Goal: Information Seeking & Learning: Learn about a topic

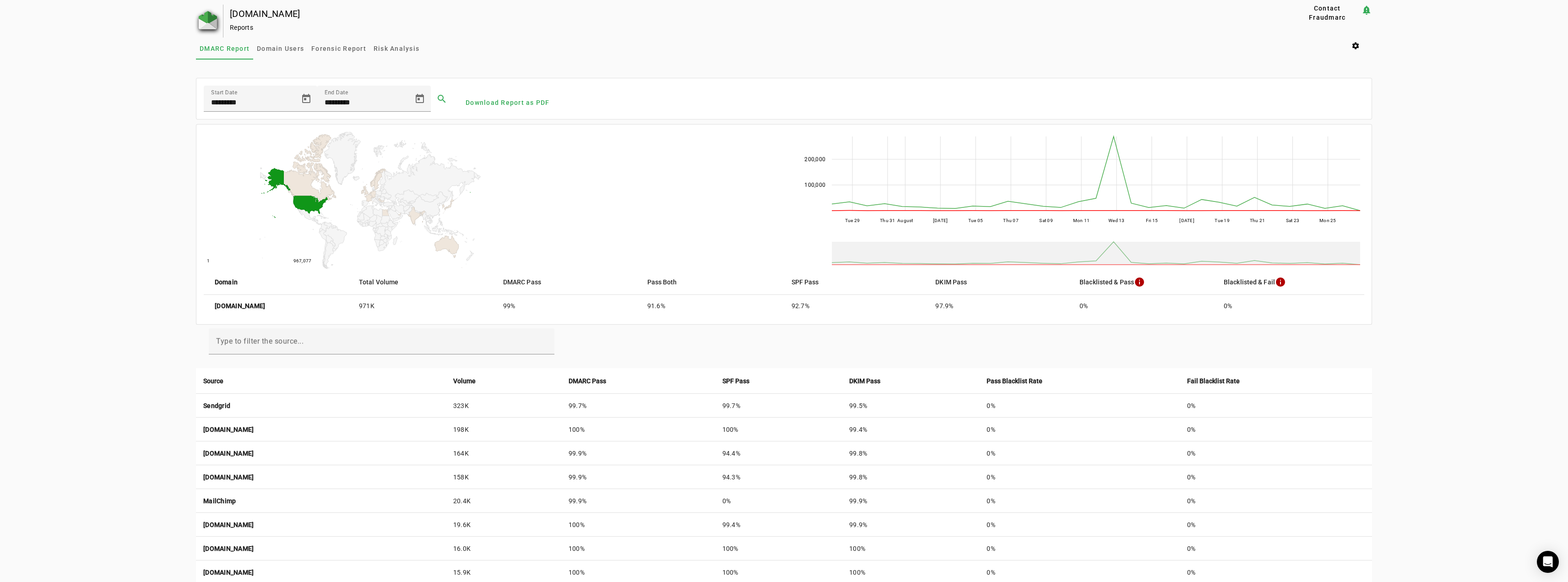
click at [207, 15] on img at bounding box center [208, 19] width 19 height 19
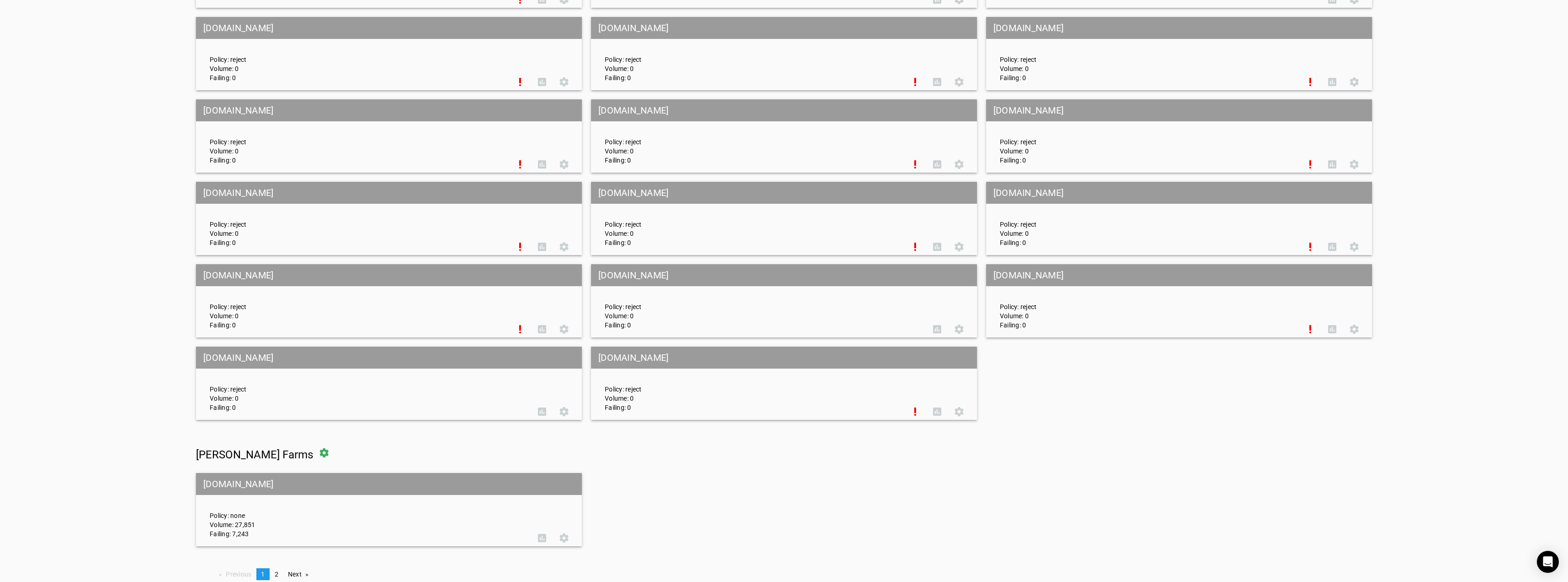
scroll to position [4080, 0]
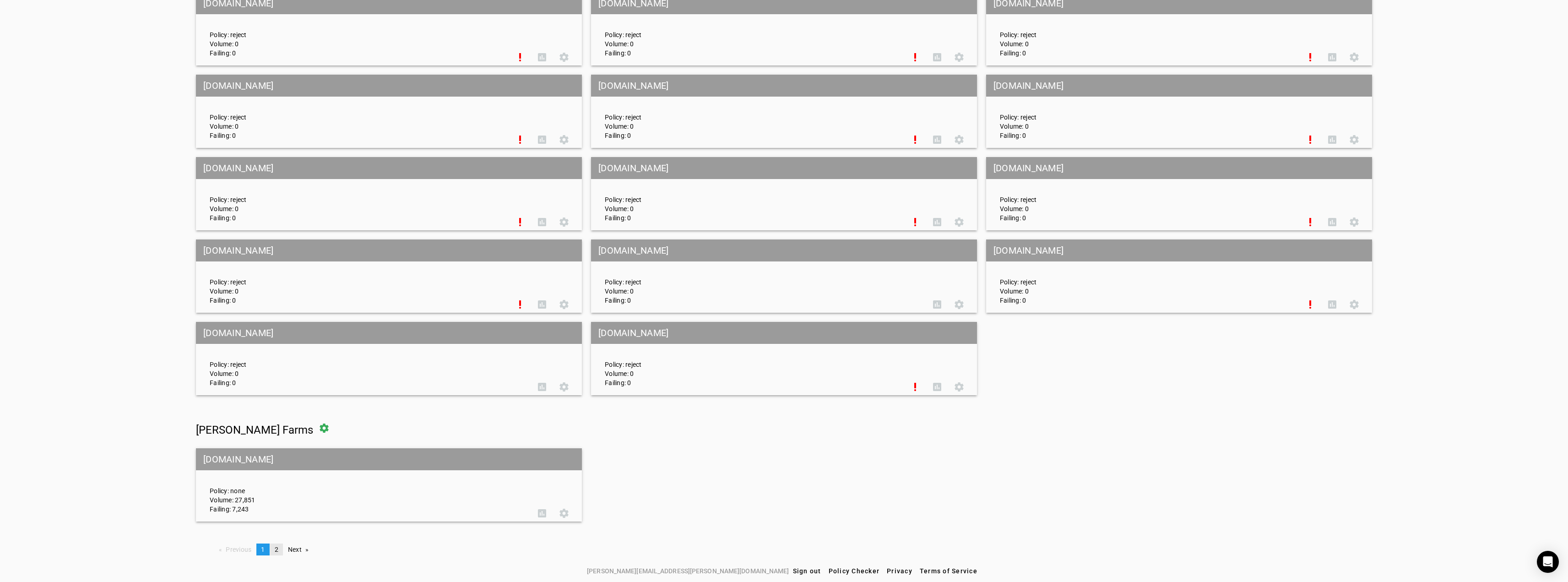
click at [276, 506] on span "2" at bounding box center [276, 549] width 4 height 7
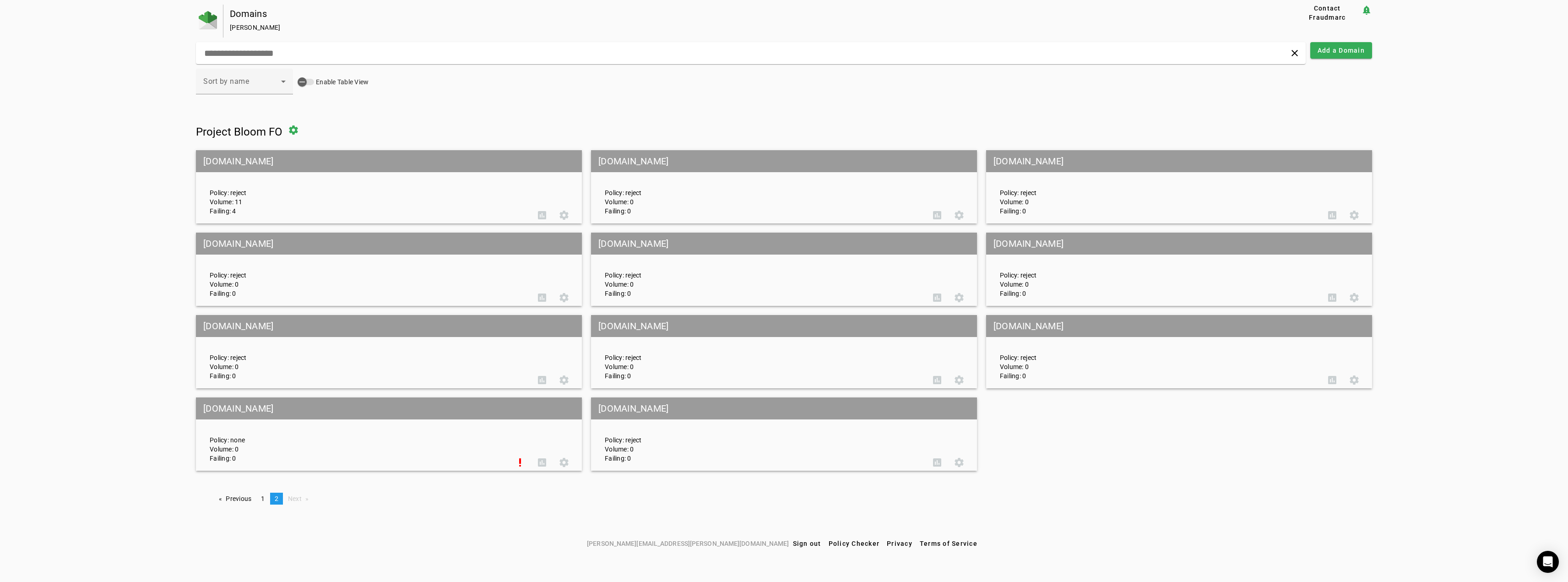
scroll to position [0, 0]
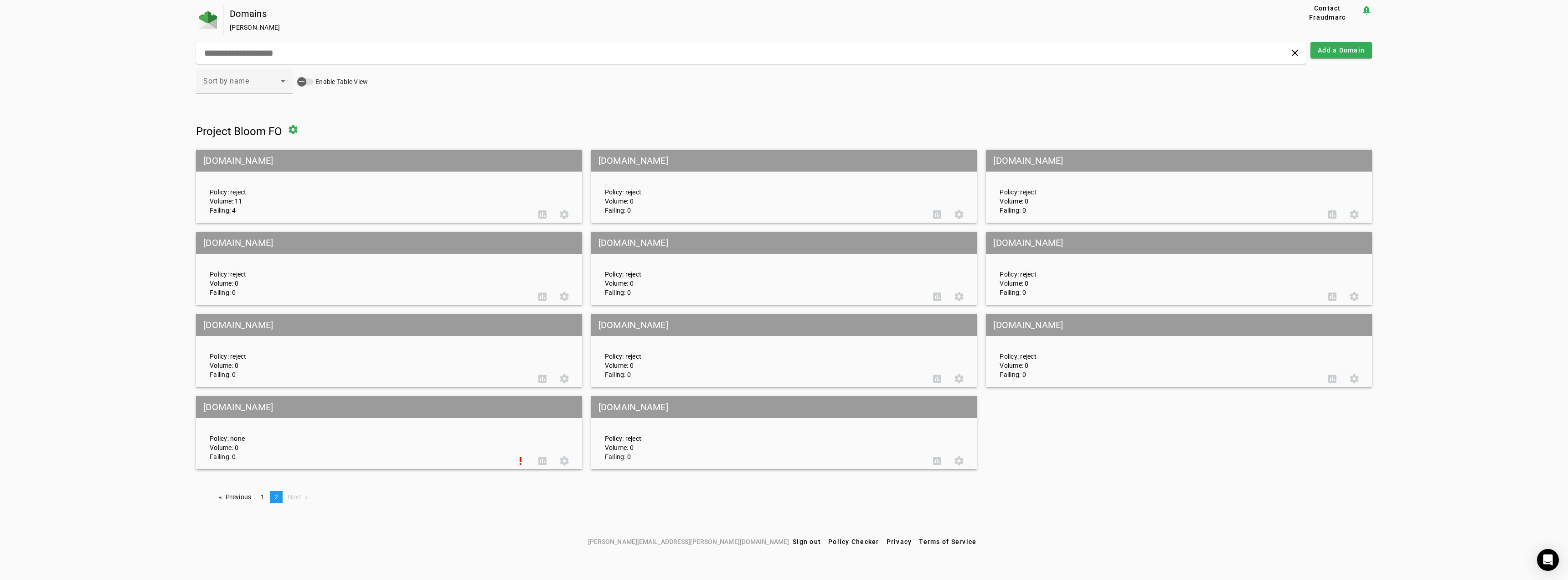
click at [239, 164] on mat-grid-tile-header "[DOMAIN_NAME]" at bounding box center [389, 160] width 386 height 22
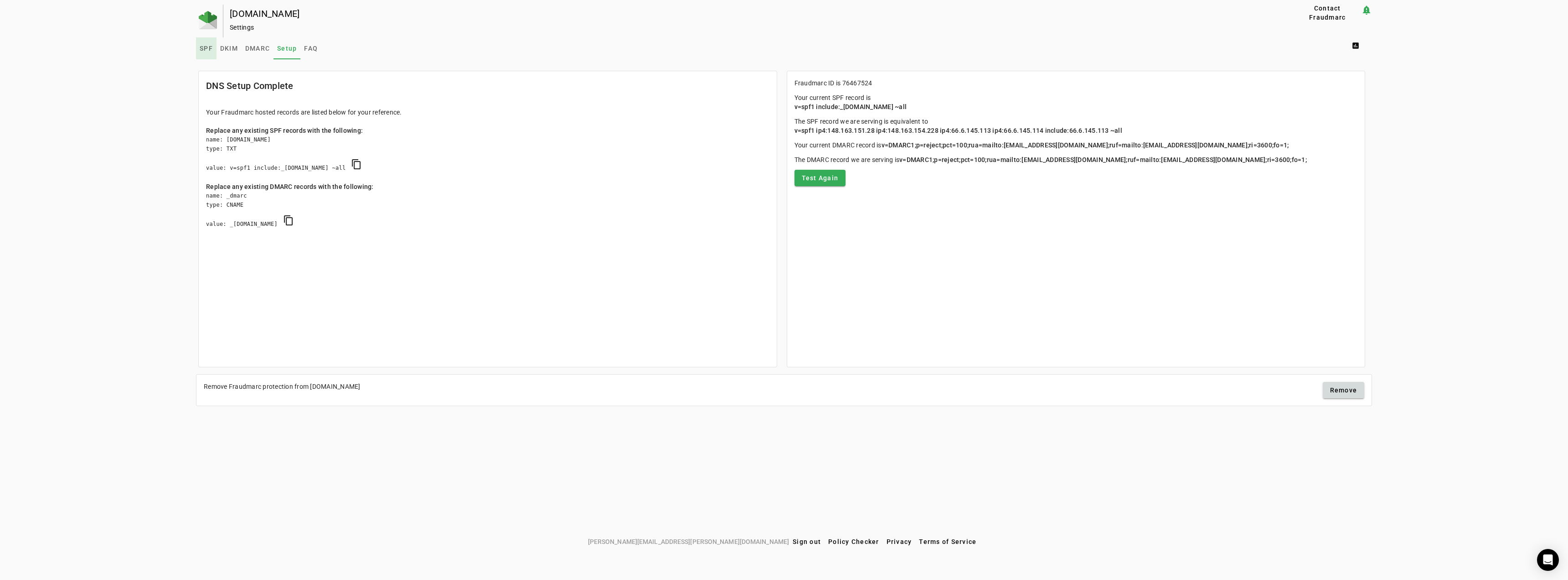
click at [206, 46] on span "SPF" at bounding box center [206, 48] width 13 height 6
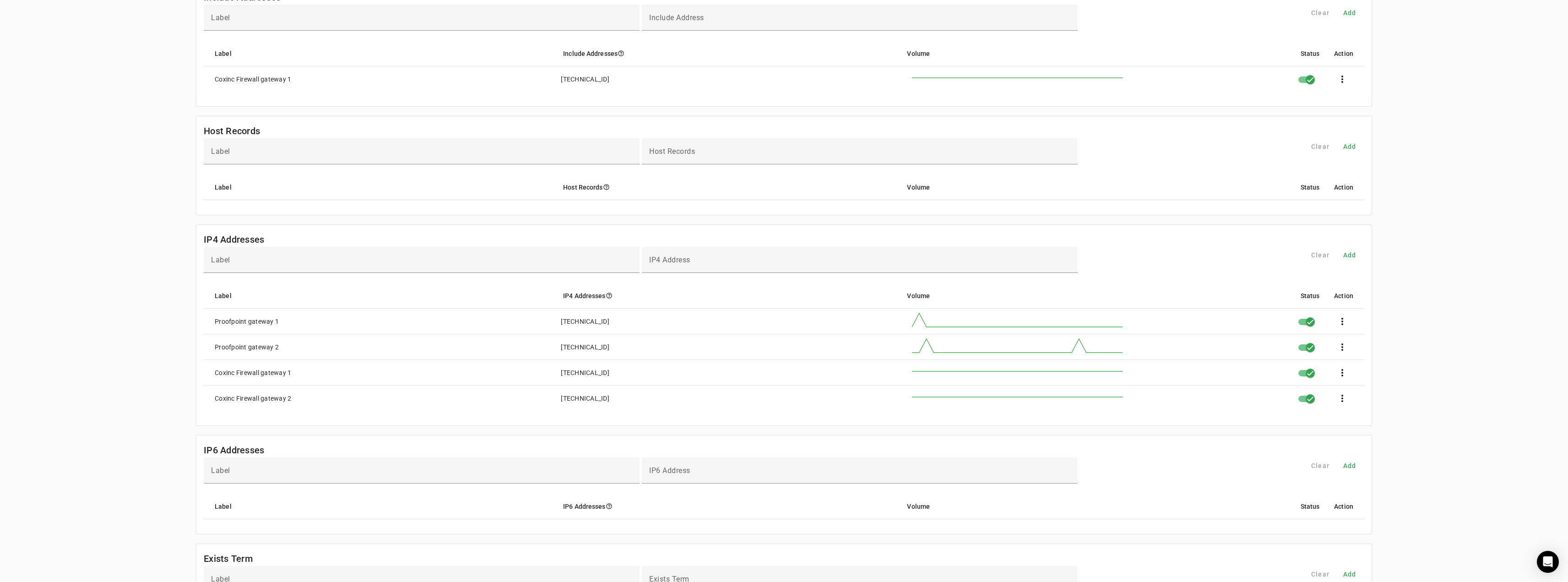
scroll to position [92, 0]
click at [34, 170] on div "[DOMAIN_NAME] Settings Contact Fraudmarc notification_important Settings SPF DK…" at bounding box center [784, 346] width 1568 height 866
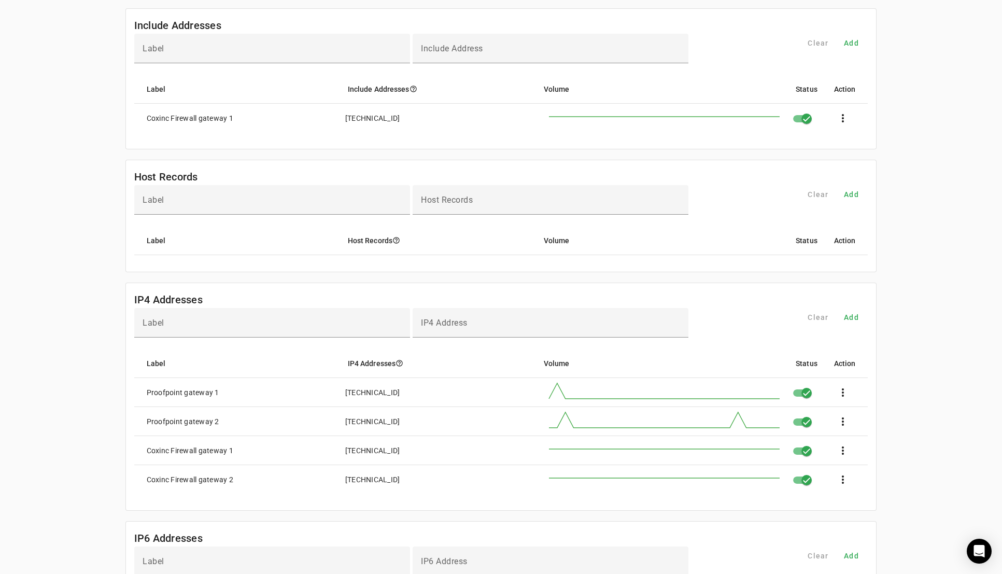
scroll to position [0, 0]
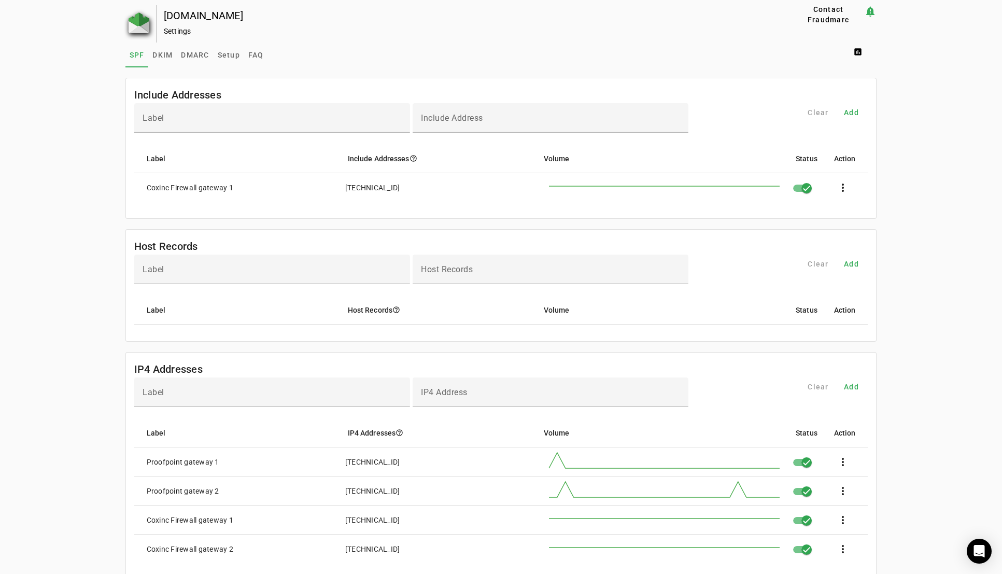
click at [132, 23] on img at bounding box center [139, 22] width 21 height 21
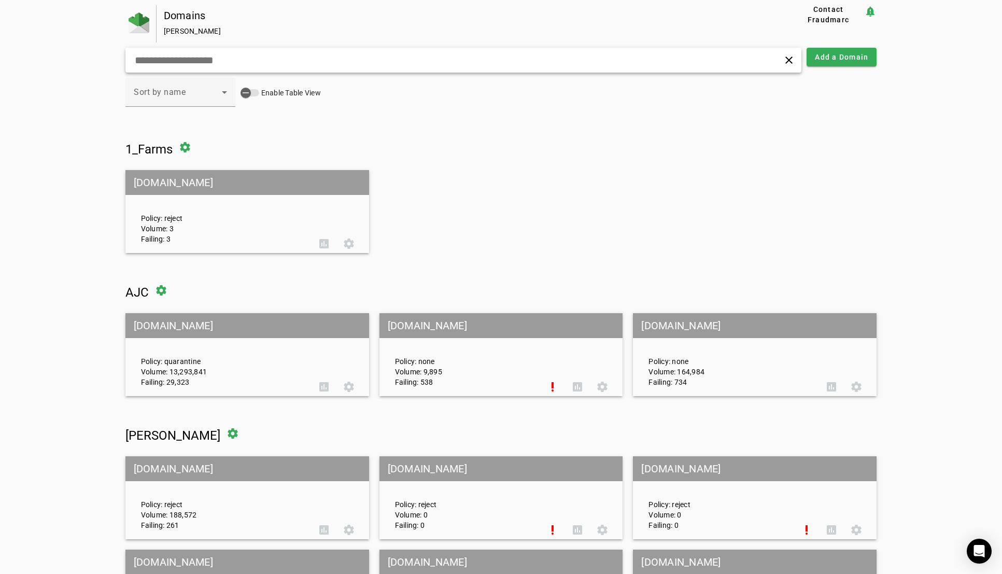
click at [192, 65] on input "text" at bounding box center [320, 60] width 372 height 12
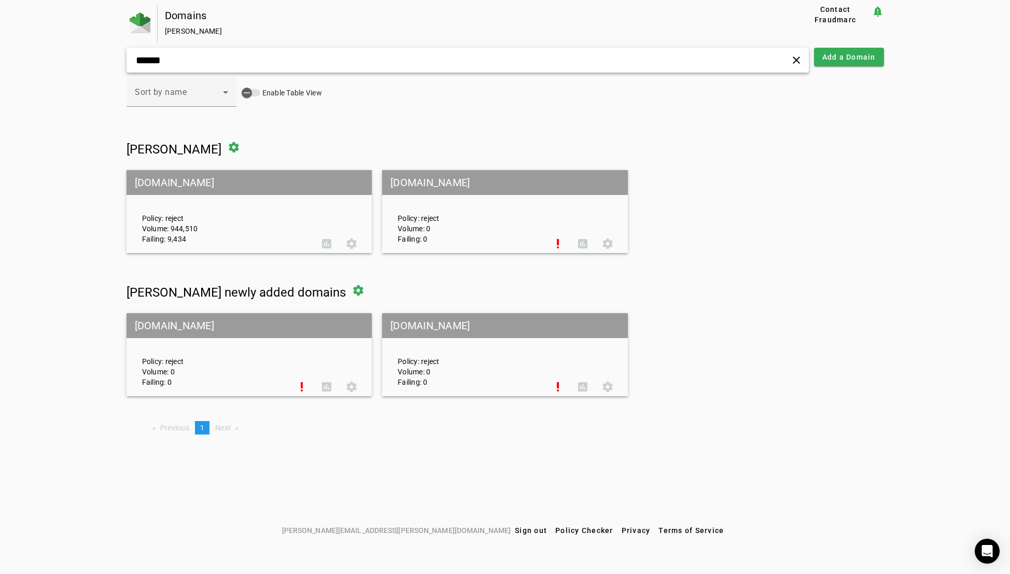
type input "******"
click at [178, 179] on mat-grid-tile-header "[DOMAIN_NAME]" at bounding box center [249, 182] width 246 height 25
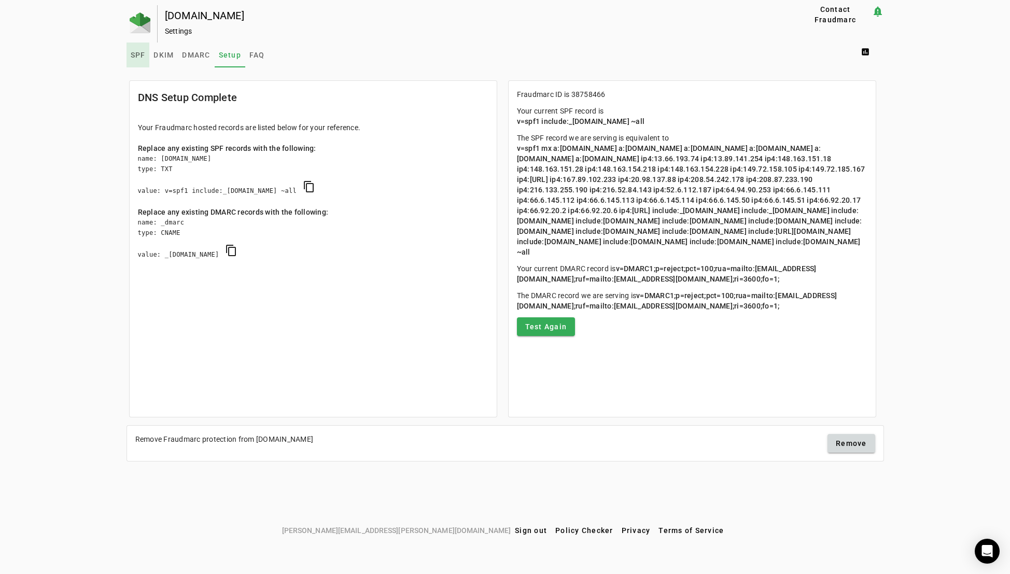
click at [136, 52] on span "SPF" at bounding box center [138, 54] width 15 height 7
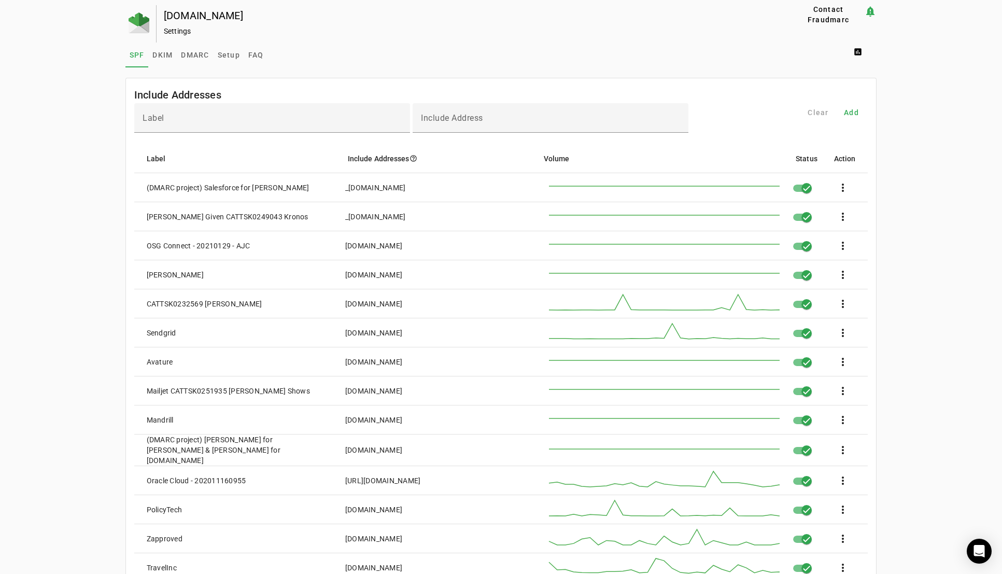
click at [365, 22] on div "[DOMAIN_NAME] Settings" at bounding box center [459, 23] width 605 height 37
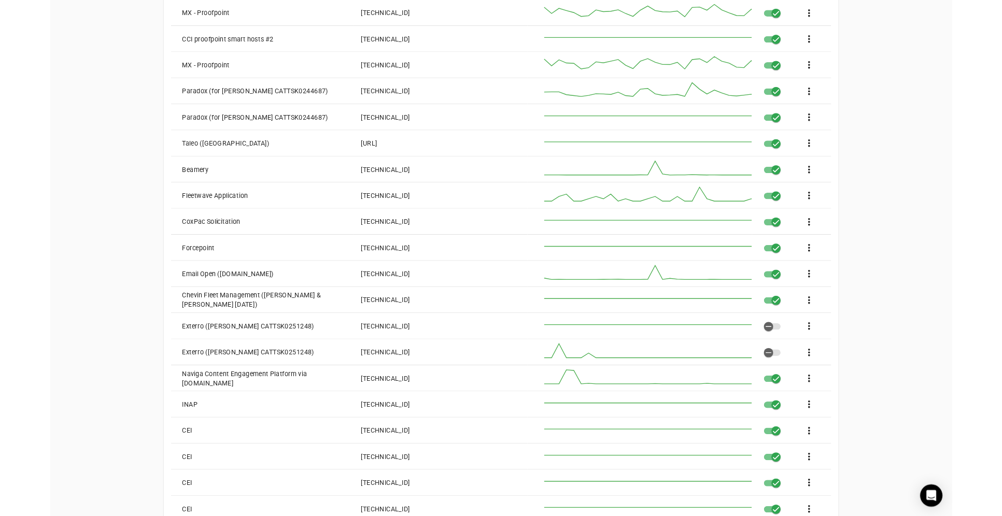
scroll to position [1037, 0]
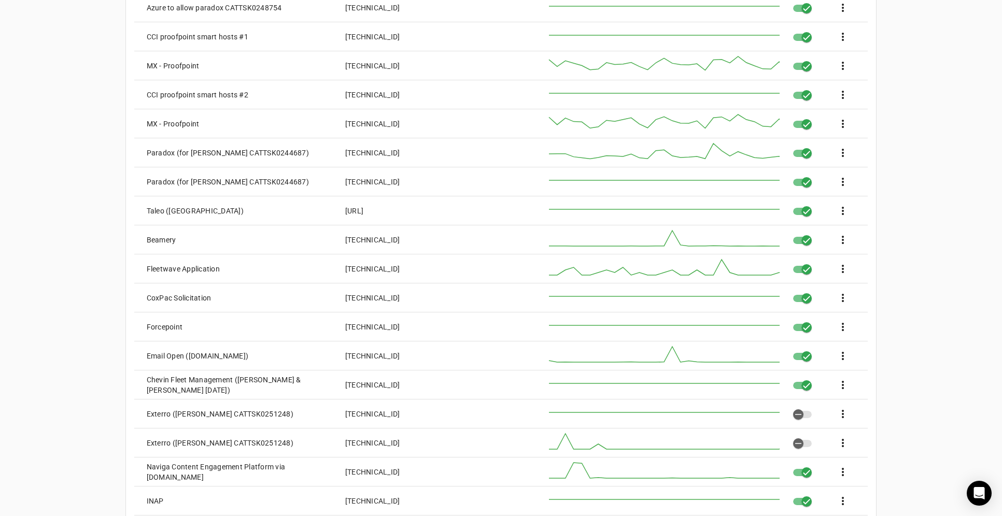
click at [91, 129] on div "[DOMAIN_NAME] Settings Contact Fraudmarc notification_important Settings SPF DK…" at bounding box center [501, 99] width 1002 height 2260
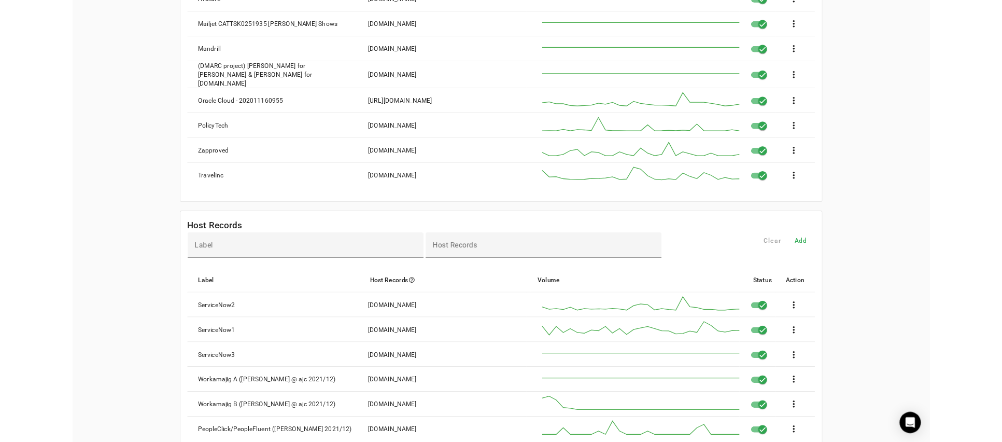
scroll to position [0, 0]
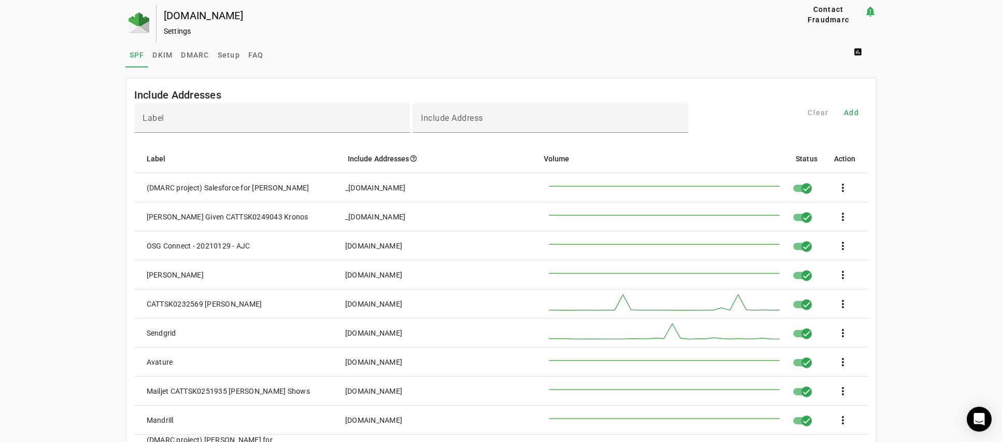
click at [163, 49] on span "DKIM" at bounding box center [162, 55] width 20 height 25
